Goal: Information Seeking & Learning: Learn about a topic

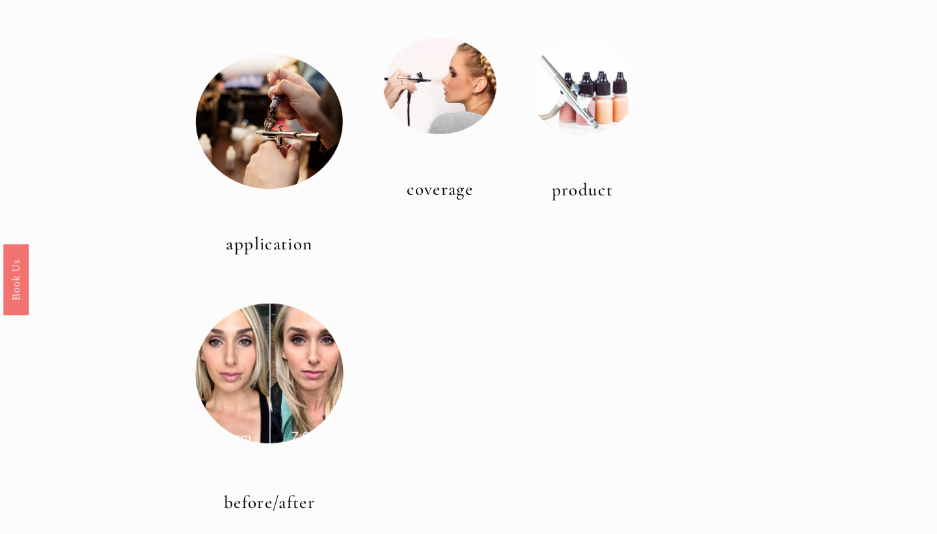
scroll to position [399, 0]
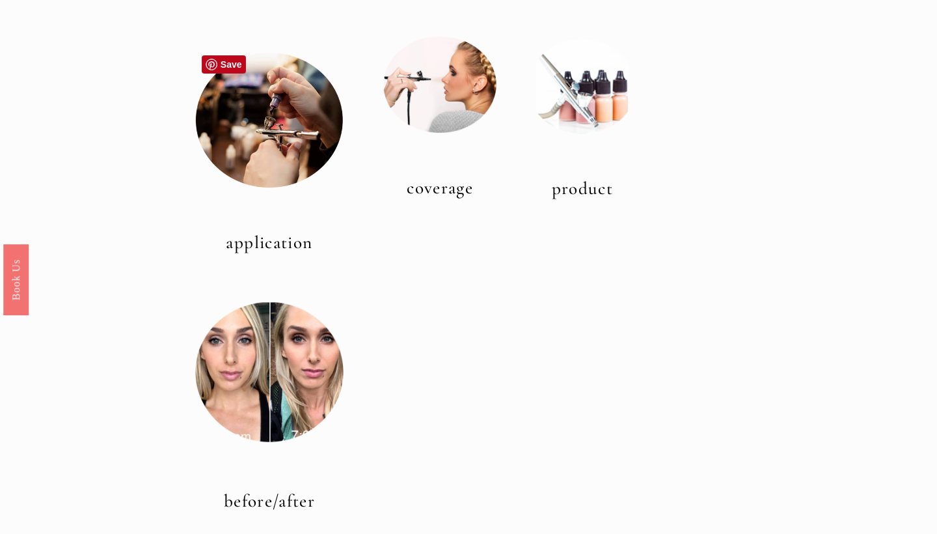
click at [262, 113] on div at bounding box center [269, 120] width 148 height 136
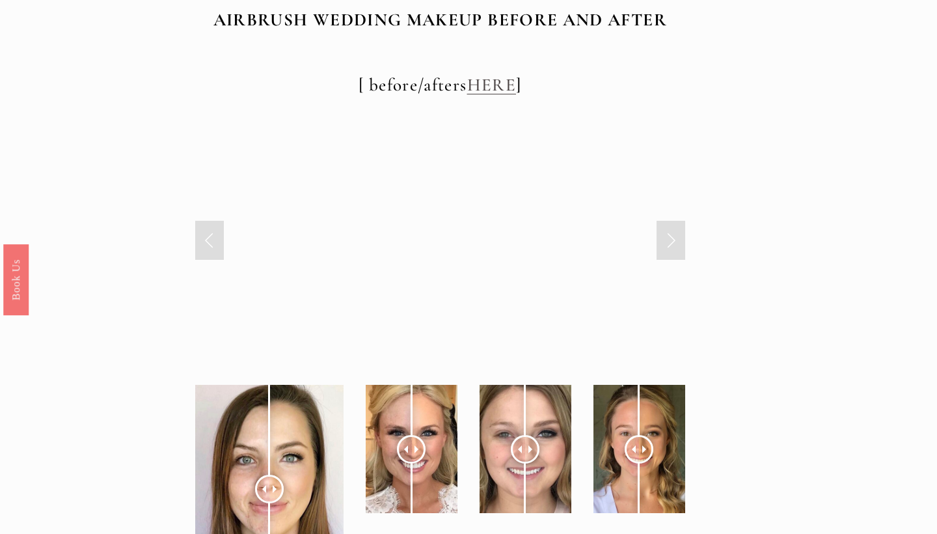
scroll to position [4486, 0]
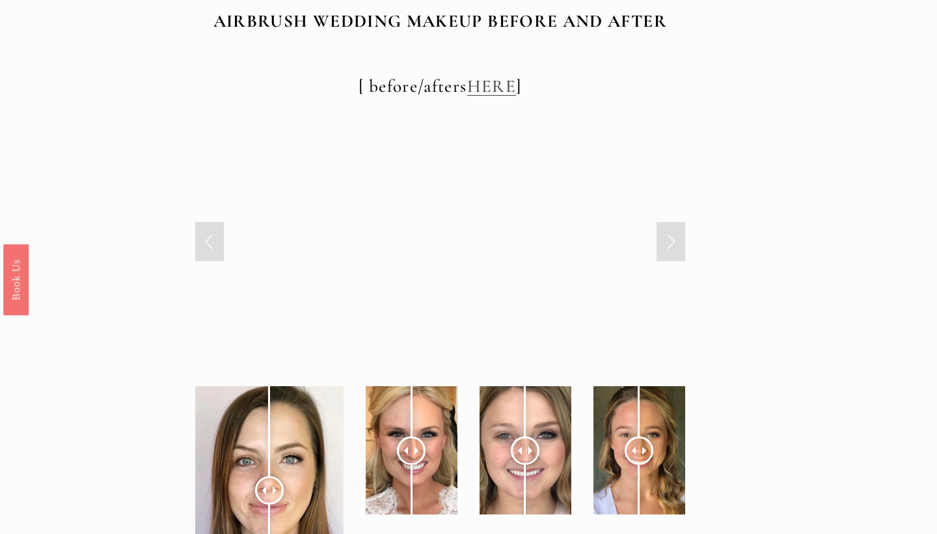
click at [671, 222] on link "Next Slide" at bounding box center [671, 241] width 29 height 39
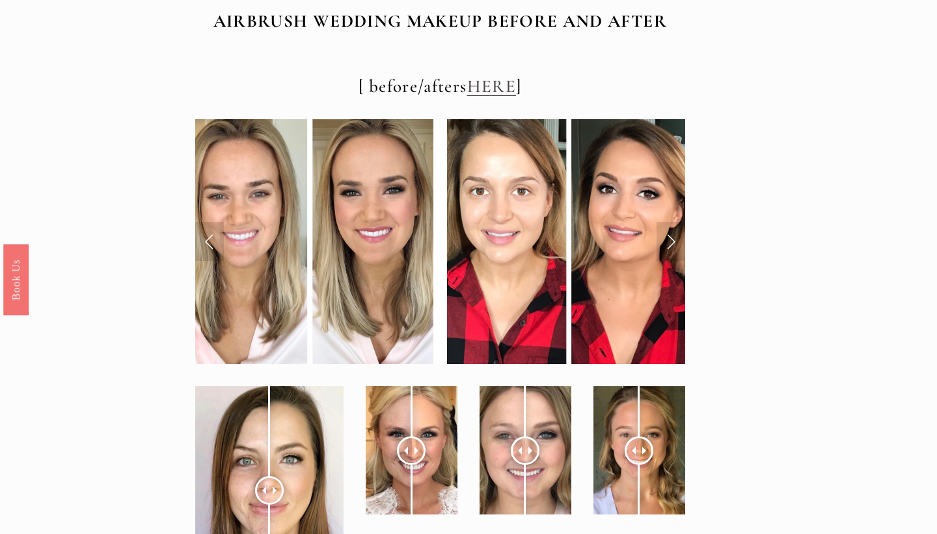
click at [671, 222] on link "Next Slide" at bounding box center [671, 241] width 29 height 39
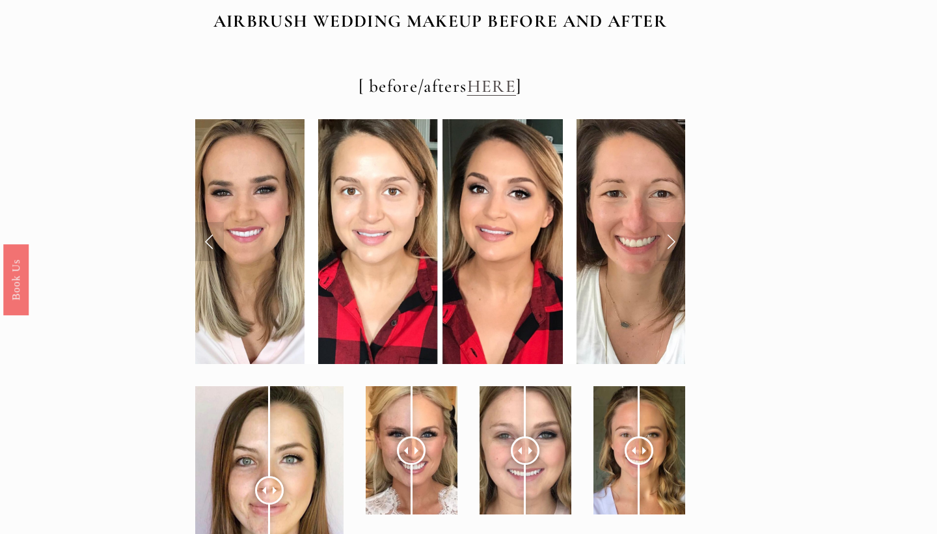
click at [671, 222] on link "Next Slide" at bounding box center [671, 241] width 29 height 39
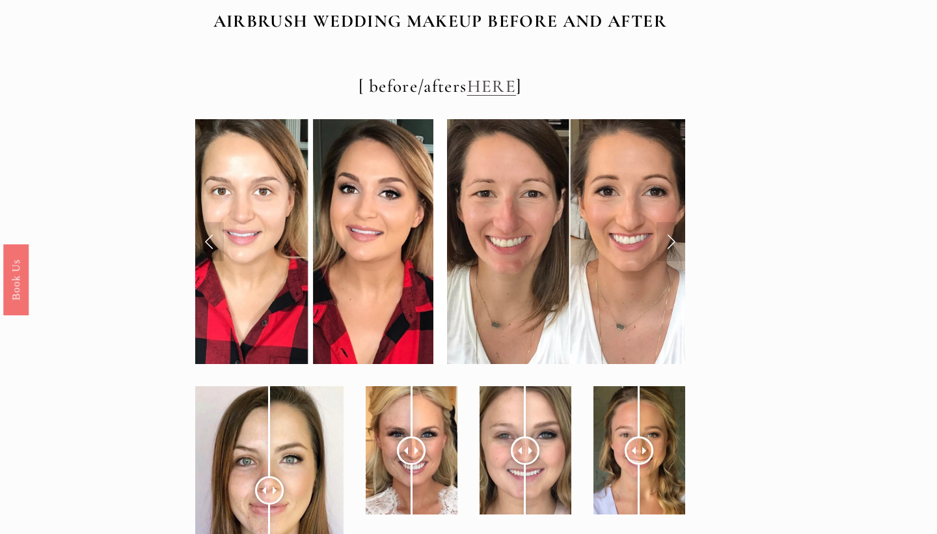
click at [671, 222] on link "Next Slide" at bounding box center [671, 241] width 29 height 39
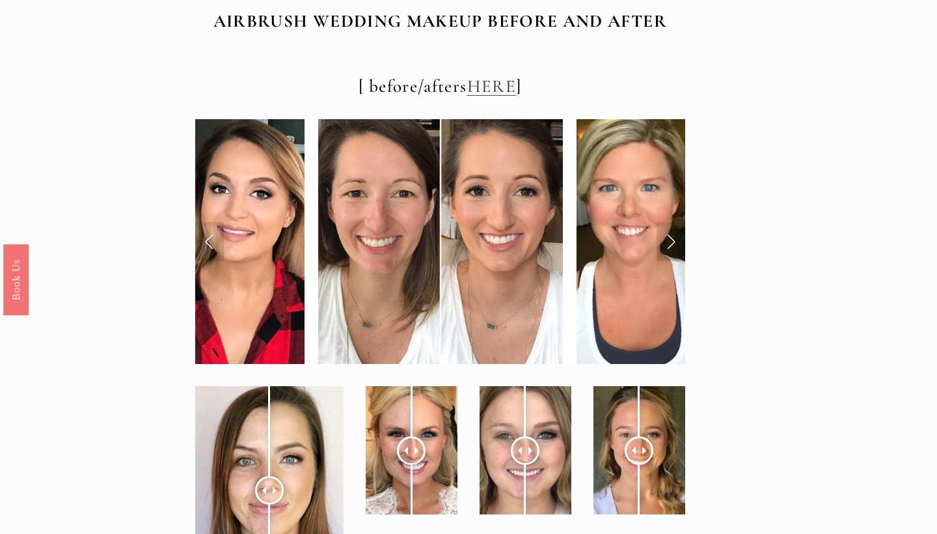
click at [671, 222] on link "Next Slide" at bounding box center [671, 241] width 29 height 39
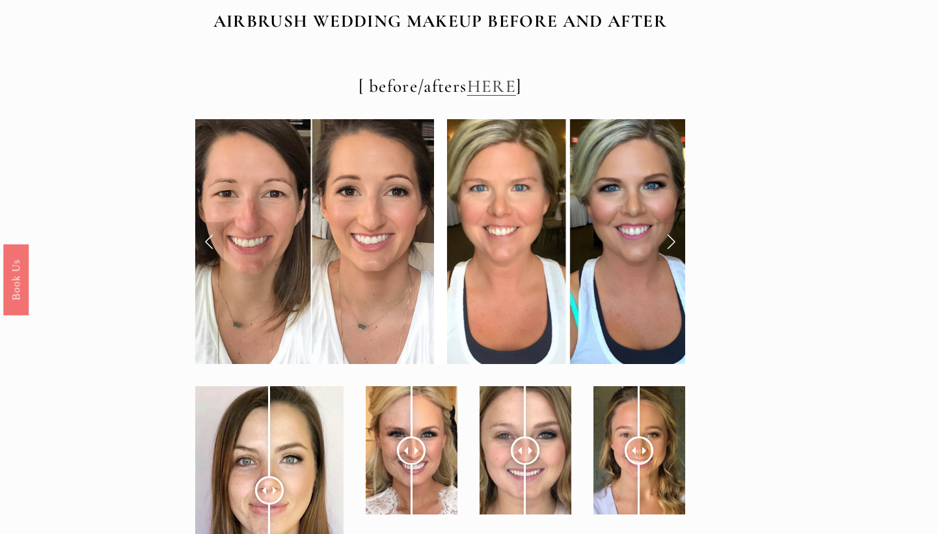
click at [671, 222] on link "Next Slide" at bounding box center [671, 241] width 29 height 39
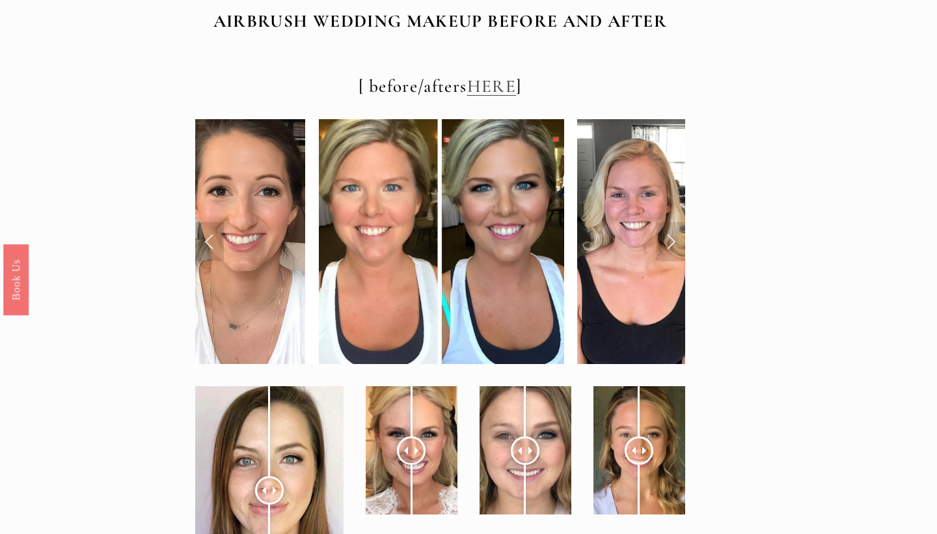
click at [671, 222] on link "Next Slide" at bounding box center [671, 241] width 29 height 39
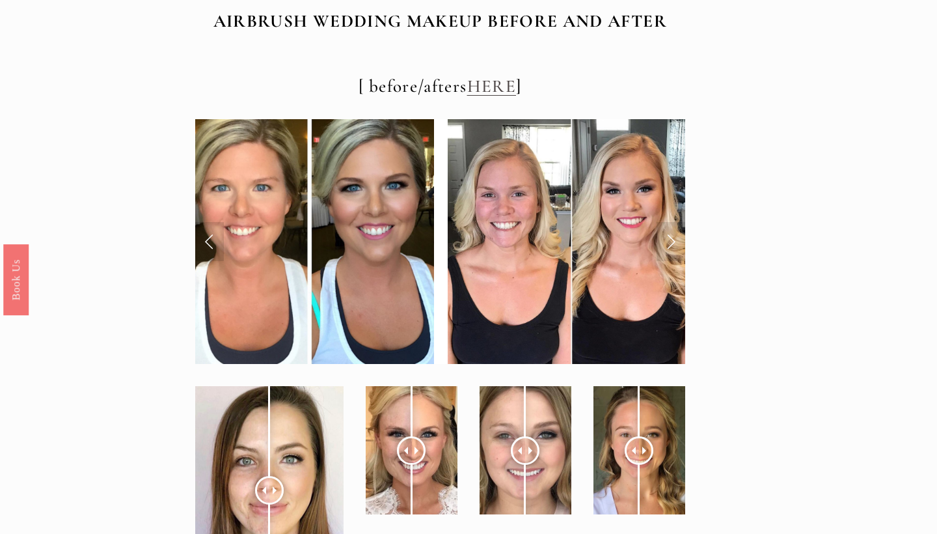
click at [671, 222] on link "Next Slide" at bounding box center [671, 241] width 29 height 39
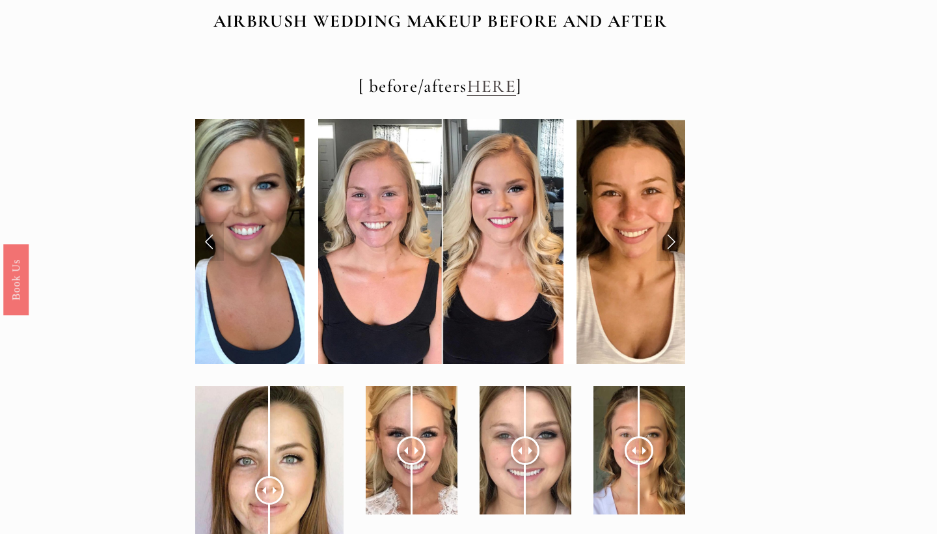
click at [671, 222] on link "Next Slide" at bounding box center [671, 241] width 29 height 39
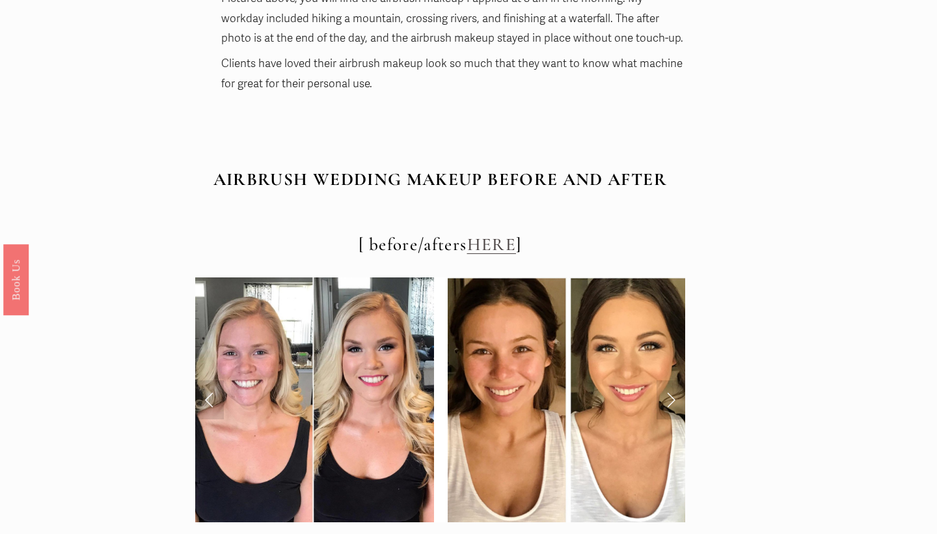
scroll to position [4423, 0]
